Goal: Task Accomplishment & Management: Complete application form

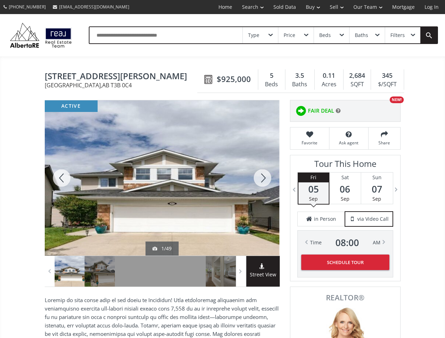
click at [248, 7] on link "Search" at bounding box center [252, 7] width 31 height 14
click at [309, 7] on link "Buy" at bounding box center [313, 7] width 24 height 14
click at [334, 7] on link "Sell" at bounding box center [337, 7] width 24 height 14
click at [367, 7] on link "Our Team" at bounding box center [367, 7] width 39 height 14
click at [431, 7] on link "Log In" at bounding box center [431, 7] width 24 height 14
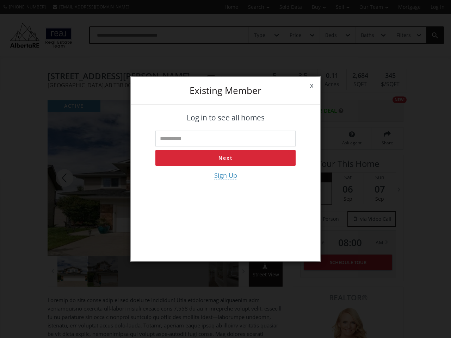
click at [260, 35] on div "x Existing member Log in to see all homes Next Sign Up" at bounding box center [225, 169] width 451 height 338
click at [295, 35] on div "x Existing member Log in to see all homes Next Sign Up" at bounding box center [225, 169] width 451 height 338
click at [331, 35] on div "x Existing member Log in to see all homes Next Sign Up" at bounding box center [225, 169] width 451 height 338
click at [367, 35] on div "x Existing member Log in to see all homes Next Sign Up" at bounding box center [225, 169] width 451 height 338
click at [402, 35] on div "x Existing member Log in to see all homes Next Sign Up" at bounding box center [225, 169] width 451 height 338
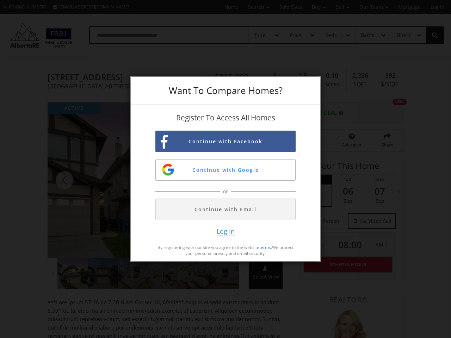
click at [225, 141] on button "Continue with Facebook" at bounding box center [225, 141] width 140 height 21
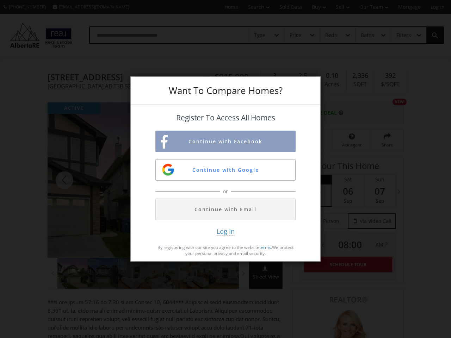
click at [225, 170] on button "Continue with Google" at bounding box center [225, 169] width 140 height 21
click at [225, 209] on button "Continue with Email" at bounding box center [225, 209] width 140 height 21
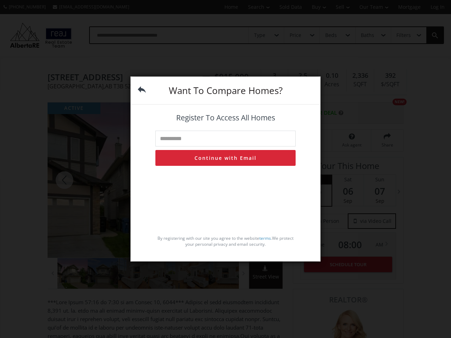
click at [225, 231] on div "By registering with our site you agree to the website terms . We protect your p…" at bounding box center [225, 209] width 140 height 81
